Goal: Communication & Community: Ask a question

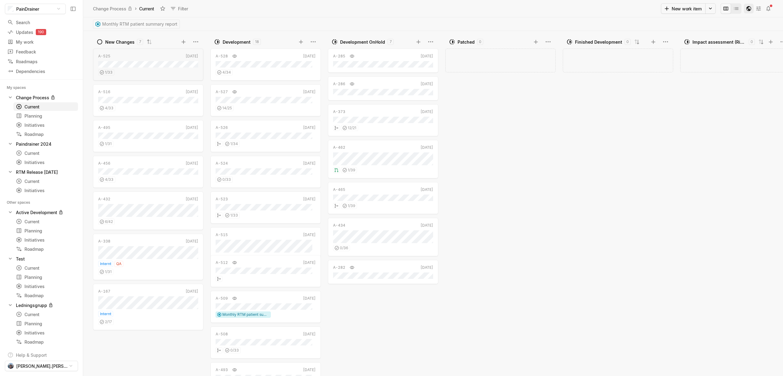
click at [750, 9] on icon "button" at bounding box center [748, 8] width 5 height 5
click at [748, 8] on icon "button" at bounding box center [749, 9] width 6 height 6
click at [747, 8] on icon "button" at bounding box center [748, 8] width 5 height 5
click at [748, 8] on icon "button" at bounding box center [749, 9] width 6 height 6
click at [756, 8] on icon at bounding box center [758, 9] width 6 height 6
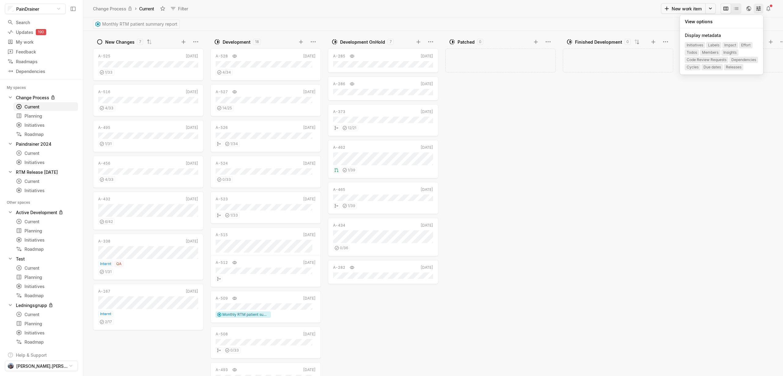
click at [756, 8] on icon at bounding box center [758, 9] width 6 height 6
click at [765, 8] on button at bounding box center [768, 9] width 10 height 10
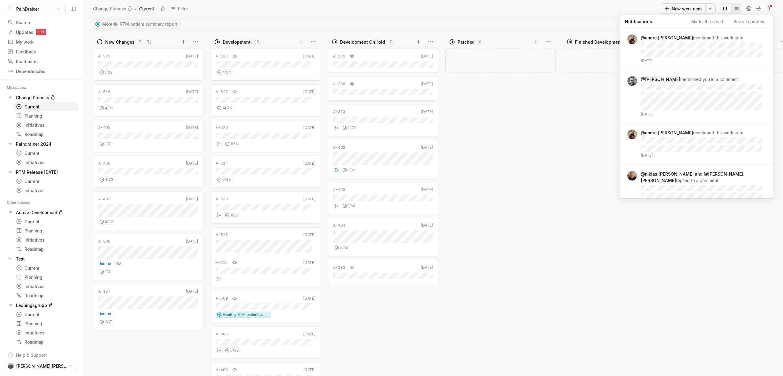
click at [460, 5] on div "Change Process › Current Filter" at bounding box center [376, 9] width 569 height 10
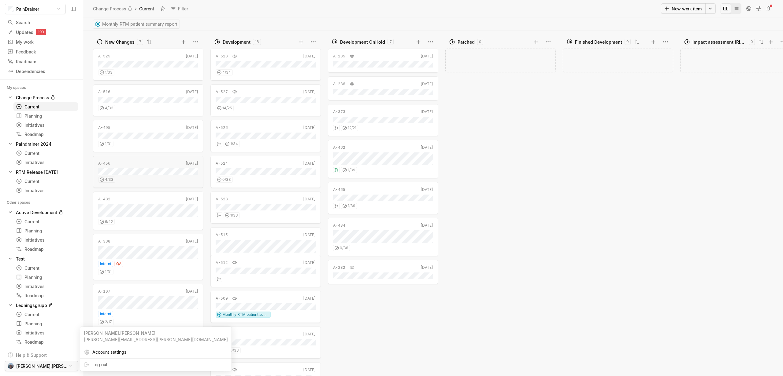
click at [57, 366] on html "PainDrainer Search / Updates 190 g then u My work = Feedback g then f Roadmaps …" at bounding box center [391, 188] width 783 height 376
click at [62, 365] on html "PainDrainer Search / Updates 190 g then u My work = Feedback g then f Roadmaps …" at bounding box center [391, 188] width 783 height 376
click at [119, 351] on div "A-525 Jun 19 1 / 33 A-516 May 27 4 / 33 A-495 Apr 4 1 / 31 A-456 Oct '24 4 / 33…" at bounding box center [149, 212] width 113 height 330
click at [63, 365] on html "PainDrainer Search / Updates 190 g then u My work = Feedback g then f Roadmaps …" at bounding box center [391, 188] width 783 height 376
click at [103, 353] on span "Account settings" at bounding box center [159, 353] width 135 height 10
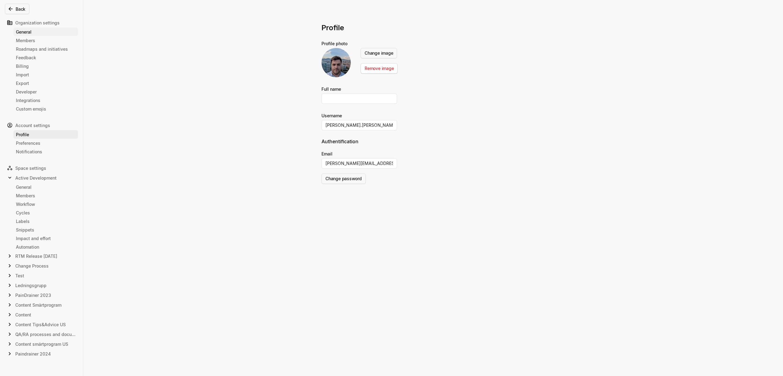
click at [42, 33] on div "General" at bounding box center [46, 32] width 60 height 6
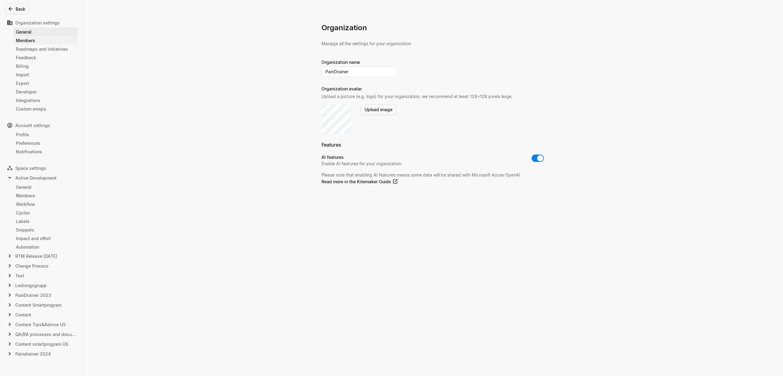
click at [40, 39] on div "Members" at bounding box center [46, 40] width 60 height 6
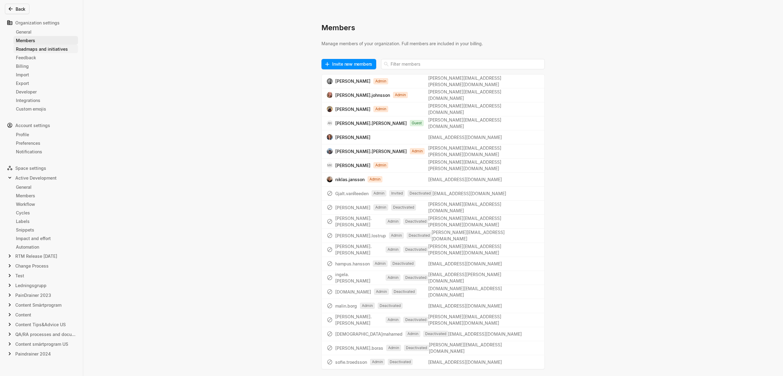
click at [40, 47] on div "Roadmaps and initiatives" at bounding box center [46, 49] width 60 height 6
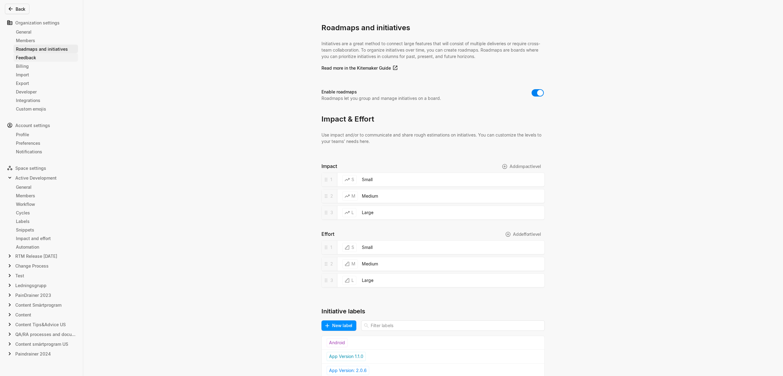
click at [39, 57] on div "Feedback" at bounding box center [46, 57] width 60 height 6
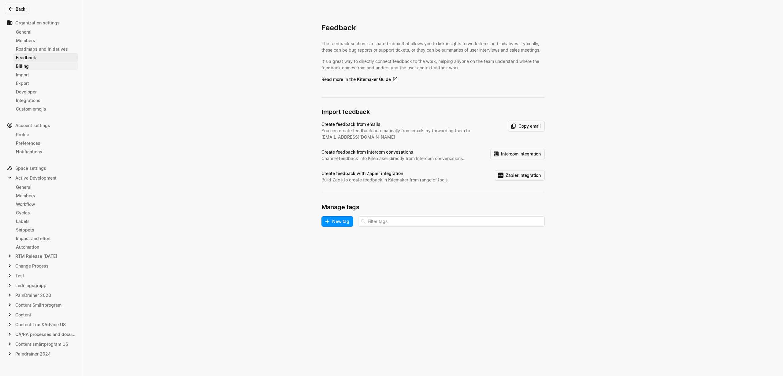
click at [38, 69] on div "Billing" at bounding box center [46, 66] width 60 height 6
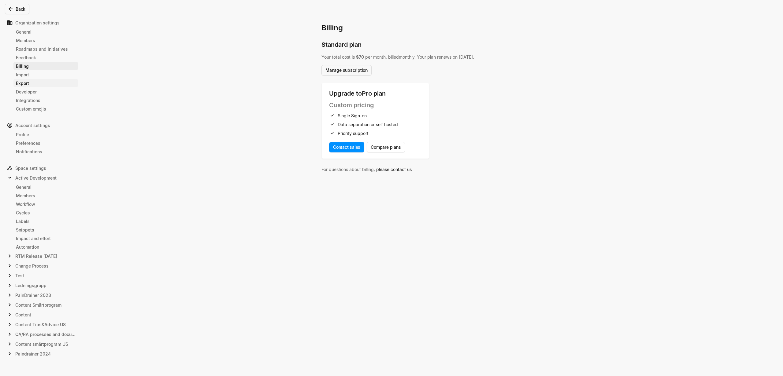
click at [38, 80] on div "Export" at bounding box center [46, 83] width 60 height 6
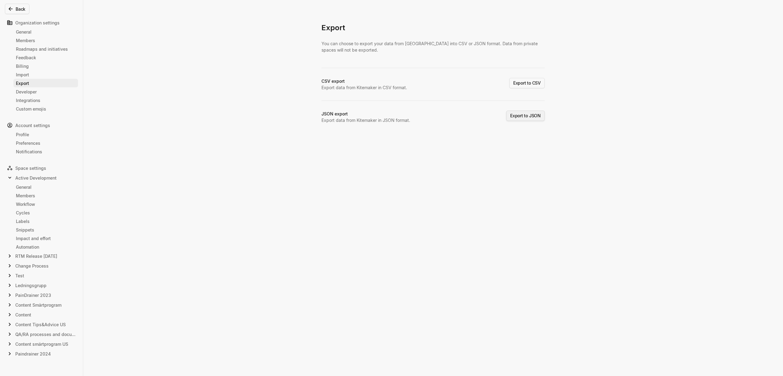
click at [528, 117] on button "Export to JSON" at bounding box center [525, 116] width 39 height 10
click at [216, 27] on div "Export You can choose to export your data from Kitemaker into CSV or JSON forma…" at bounding box center [391, 188] width 783 height 376
click at [183, 22] on div "Export You can choose to export your data from Kitemaker into CSV or JSON forma…" at bounding box center [391, 188] width 783 height 376
click at [421, 138] on div "JSON export # 1 Export initiated today 10:18 AM In progress" at bounding box center [432, 138] width 223 height 13
click at [612, 95] on div "Export You can choose to export your data from Kitemaker into CSV or JSON forma…" at bounding box center [391, 188] width 783 height 376
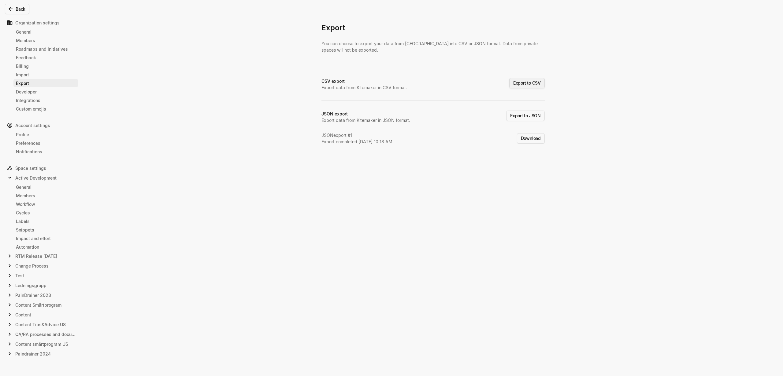
click at [540, 87] on button "Export to CSV" at bounding box center [526, 83] width 35 height 10
click at [526, 166] on button "Download" at bounding box center [531, 162] width 28 height 10
click at [251, 345] on div "Export You can choose to export your data from Kitemaker into CSV or JSON forma…" at bounding box center [391, 188] width 783 height 376
click at [586, 120] on div "Export You can choose to export your data from Kitemaker into CSV or JSON forma…" at bounding box center [391, 188] width 783 height 376
click at [530, 107] on button "Download" at bounding box center [531, 106] width 28 height 10
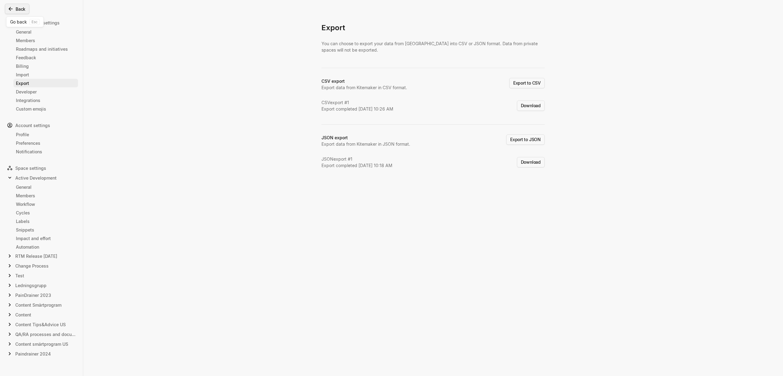
click at [20, 4] on button "Back" at bounding box center [17, 9] width 24 height 10
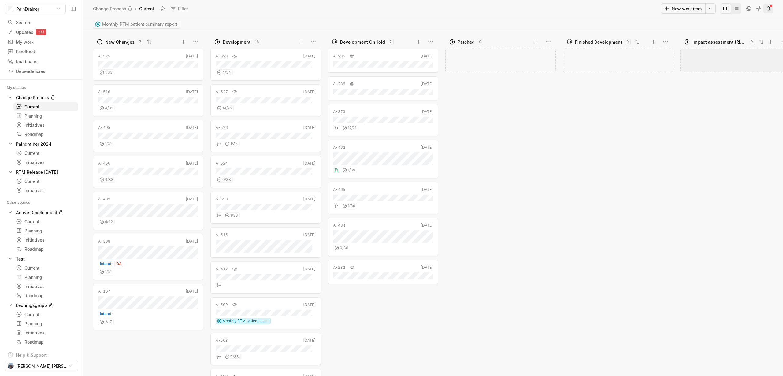
click at [770, 10] on icon at bounding box center [768, 8] width 4 height 5
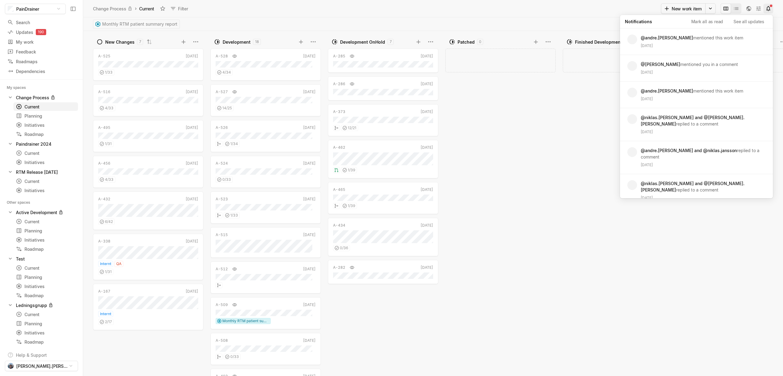
scroll to position [3, 302]
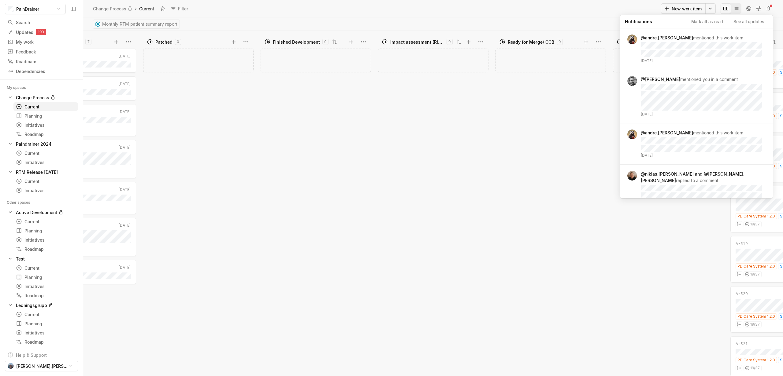
click at [540, 152] on div "Add work item" at bounding box center [551, 212] width 113 height 330
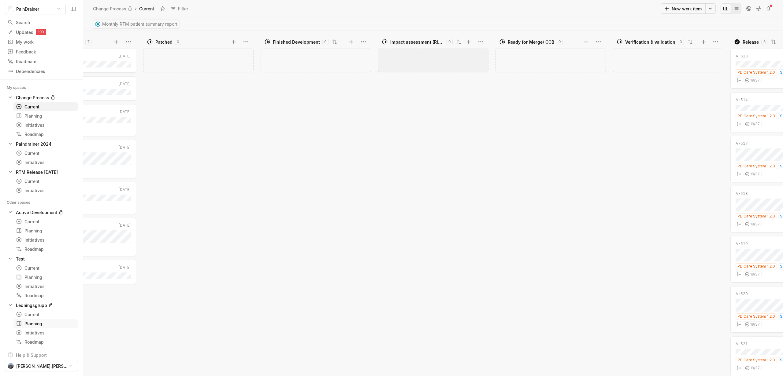
scroll to position [125, 0]
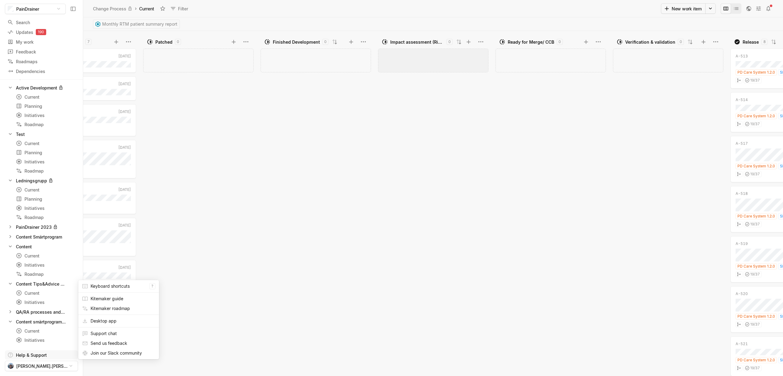
click at [50, 357] on html "PainDrainer Search / Updates 190 g then u My work = Feedback g then f Roadmaps …" at bounding box center [391, 188] width 783 height 376
click at [128, 336] on span "Support chat" at bounding box center [123, 334] width 65 height 10
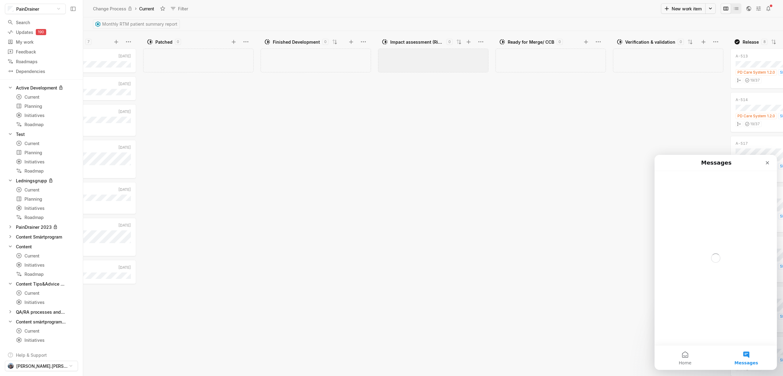
scroll to position [0, 0]
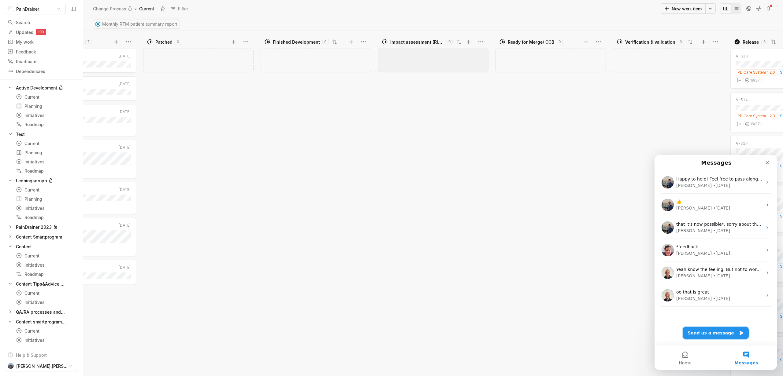
click at [739, 337] on button "Send us a message" at bounding box center [716, 333] width 66 height 12
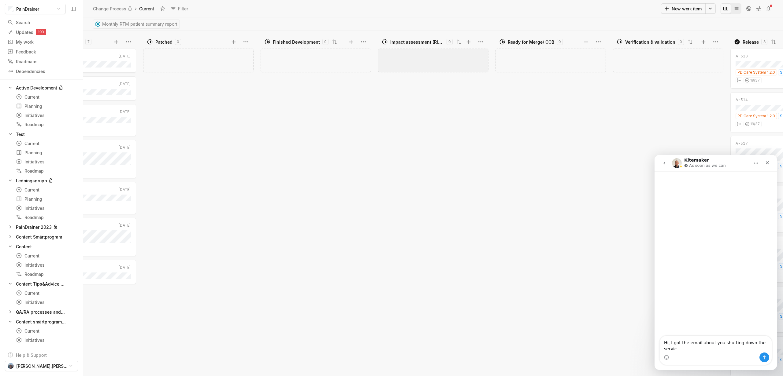
type textarea "Hi, I got the email about you shutting down the service"
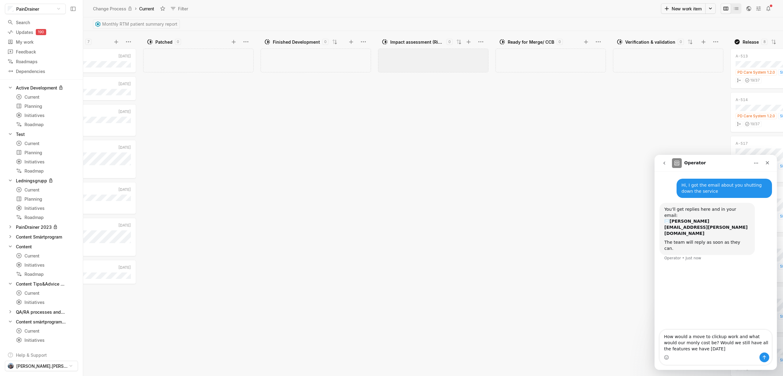
type textarea "How would a move to clickup work and what would our monly cost be? Would we sti…"
